Goal: Answer question/provide support: Share knowledge or assist other users

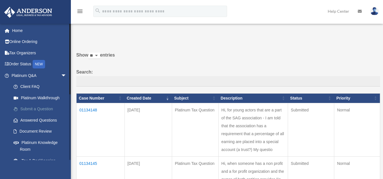
click at [38, 111] on link "Submit a Question" at bounding box center [41, 109] width 67 height 11
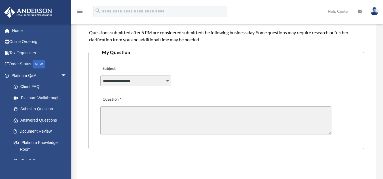
scroll to position [117, 0]
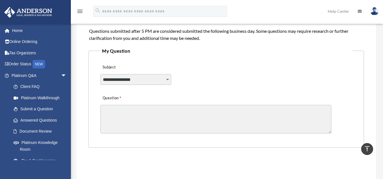
click at [127, 79] on select "**********" at bounding box center [135, 79] width 71 height 11
select select "******"
click at [100, 74] on select "**********" at bounding box center [135, 79] width 71 height 11
click at [124, 117] on textarea "Question" at bounding box center [215, 119] width 231 height 29
type textarea "*"
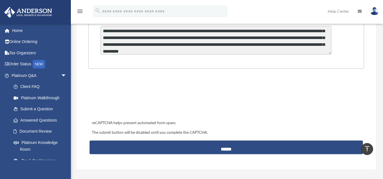
scroll to position [196, 0]
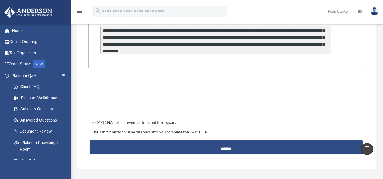
type textarea "**********"
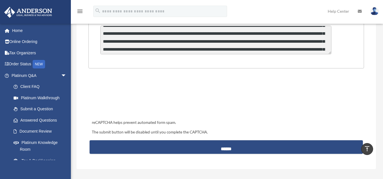
scroll to position [15, 0]
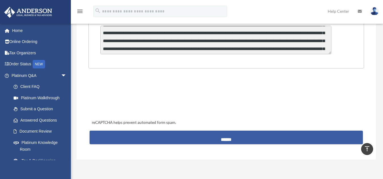
click at [200, 135] on input "******" at bounding box center [225, 138] width 273 height 14
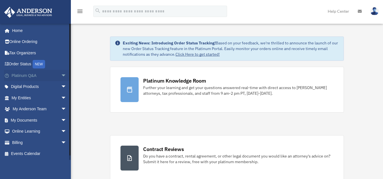
click at [44, 74] on link "Platinum Q&A arrow_drop_down" at bounding box center [39, 75] width 71 height 11
click at [52, 76] on link "Platinum Q&A arrow_drop_down" at bounding box center [39, 75] width 71 height 11
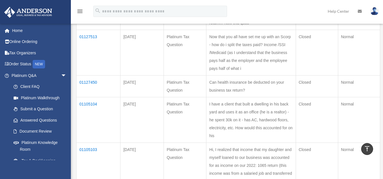
scroll to position [256, 0]
click at [89, 97] on td "01127450" at bounding box center [98, 86] width 44 height 22
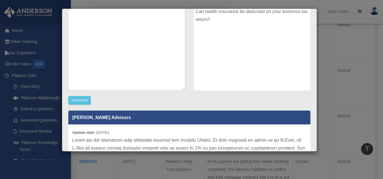
scroll to position [85, 0]
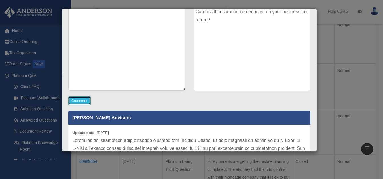
click at [76, 99] on button "Comment" at bounding box center [79, 101] width 22 height 8
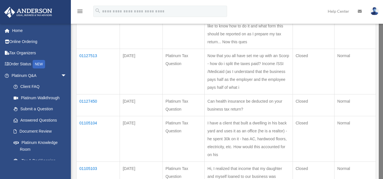
scroll to position [237, 0]
click at [86, 116] on td "01127450" at bounding box center [97, 105] width 43 height 22
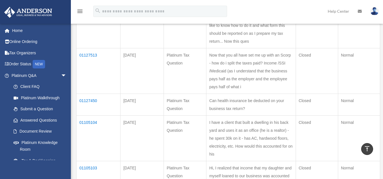
click at [89, 116] on td "01127450" at bounding box center [98, 105] width 44 height 22
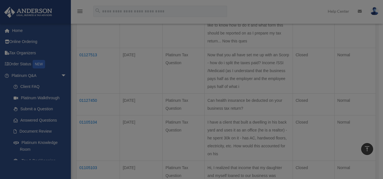
scroll to position [0, 0]
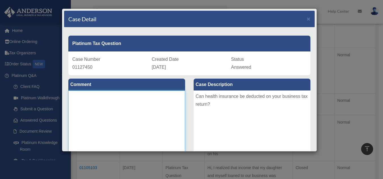
click at [97, 111] on textarea at bounding box center [126, 133] width 117 height 85
type textarea "*"
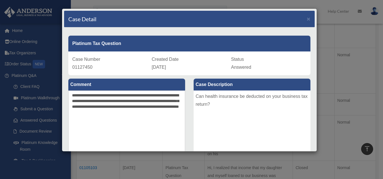
click at [193, 116] on div "Can health insurance be deducted on your business tax return?" at bounding box center [251, 133] width 117 height 85
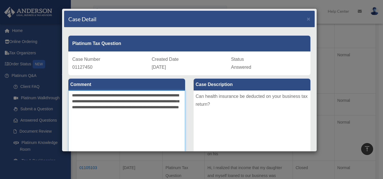
click at [167, 113] on textarea "**********" at bounding box center [126, 133] width 117 height 85
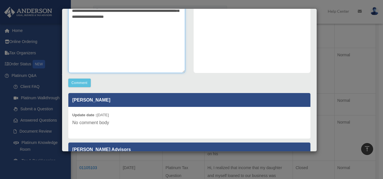
scroll to position [104, 0]
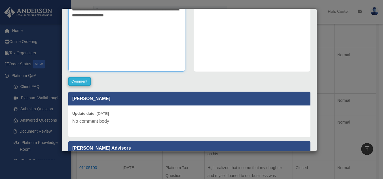
type textarea "**********"
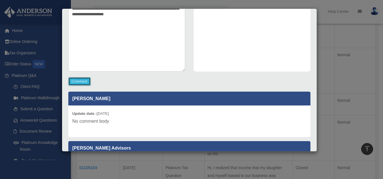
click at [81, 82] on button "Comment" at bounding box center [79, 81] width 22 height 8
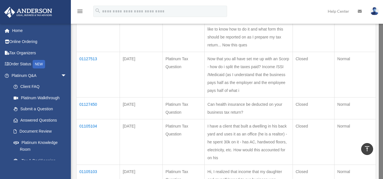
scroll to position [233, 0]
click at [85, 91] on td "01127513" at bounding box center [97, 75] width 43 height 46
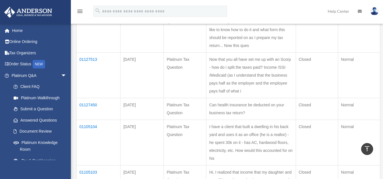
click at [85, 90] on td "01127513" at bounding box center [98, 75] width 44 height 46
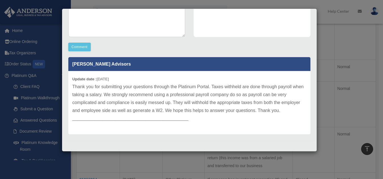
scroll to position [271, 0]
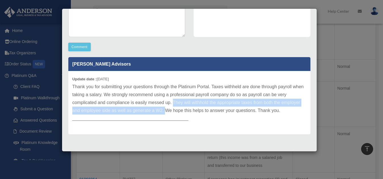
drag, startPoint x: 173, startPoint y: 101, endPoint x: 165, endPoint y: 113, distance: 14.7
click at [165, 113] on p "Thank you for submitting your questions through the Platinum Portal. Taxes with…" at bounding box center [189, 103] width 234 height 40
copy p "They will withhold the appropriate taxes from both the employer and employee si…"
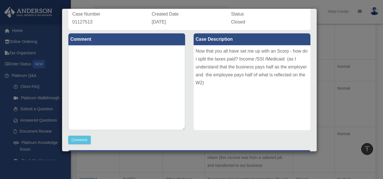
scroll to position [44, 0]
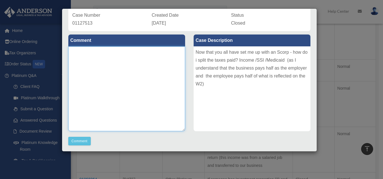
click at [86, 65] on textarea at bounding box center [126, 88] width 117 height 85
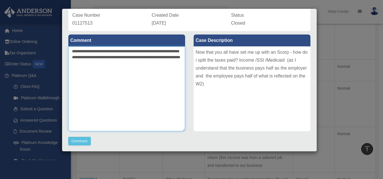
paste textarea "**********"
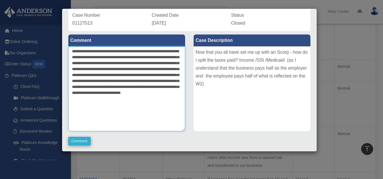
type textarea "**********"
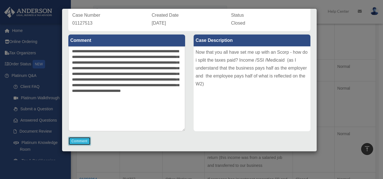
click at [76, 142] on button "Comment" at bounding box center [79, 141] width 22 height 8
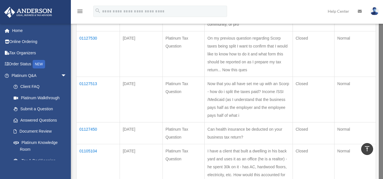
scroll to position [208, 0]
click at [89, 62] on td "01127530" at bounding box center [97, 55] width 43 height 46
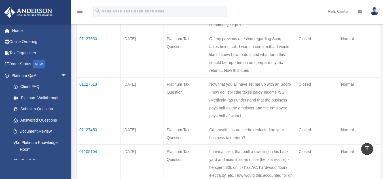
click at [87, 60] on td "01127530" at bounding box center [98, 55] width 44 height 46
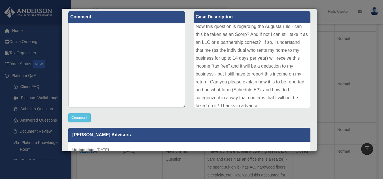
scroll to position [45, 0]
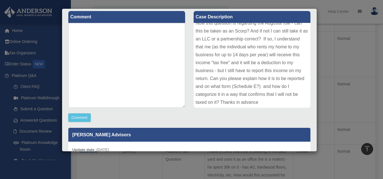
click at [300, 106] on div "On my previous question regarding Scorp taxes being split I want to confirm tha…" at bounding box center [251, 65] width 117 height 85
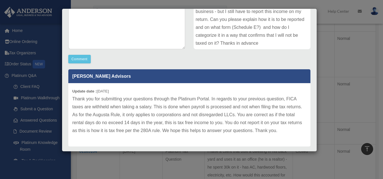
scroll to position [138, 0]
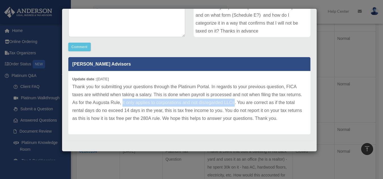
drag, startPoint x: 122, startPoint y: 102, endPoint x: 235, endPoint y: 103, distance: 112.7
click at [235, 103] on p "Thank you for submitting your questions through the Platinum Portal. In regards…" at bounding box center [189, 103] width 234 height 40
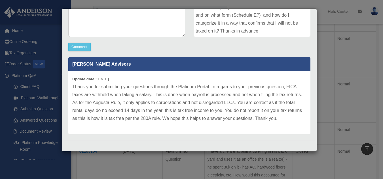
click at [191, 90] on p "Thank you for submitting your questions through the Platinum Portal. In regards…" at bounding box center [189, 103] width 234 height 40
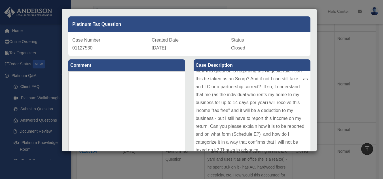
scroll to position [19, 0]
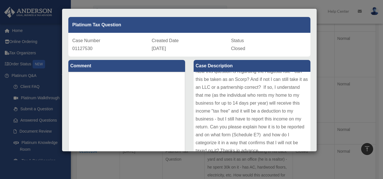
click at [329, 37] on div "Case Detail × Platinum Tax Question Case Number 01127530 Created Date September…" at bounding box center [191, 89] width 383 height 179
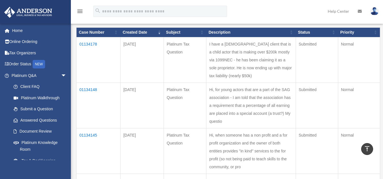
scroll to position [66, 0]
